Goal: Transaction & Acquisition: Purchase product/service

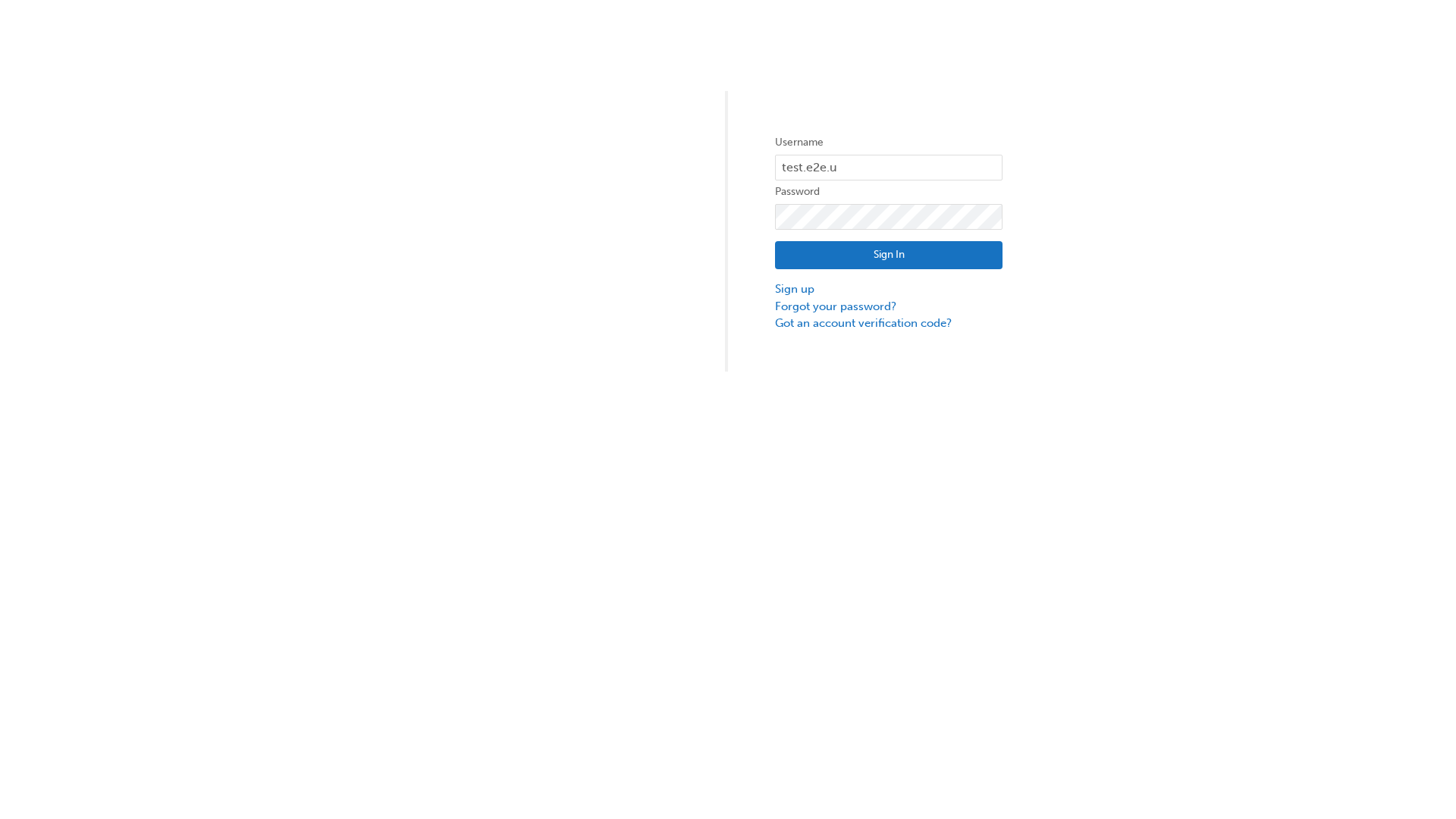
type input "test.e2e.user31"
